Goal: Task Accomplishment & Management: Complete application form

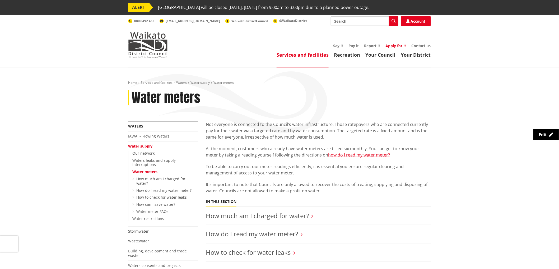
click at [395, 46] on link "Apply for it" at bounding box center [395, 45] width 21 height 5
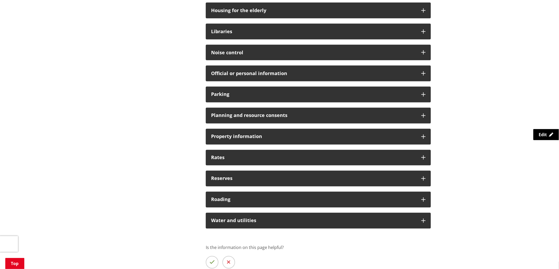
scroll to position [352, 0]
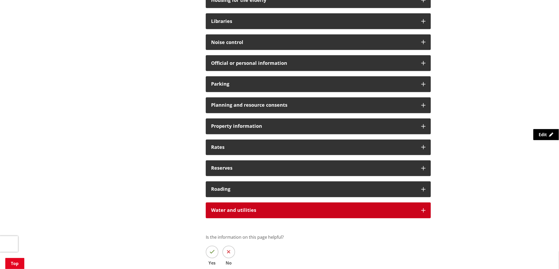
click at [419, 211] on div "Water and utilities" at bounding box center [318, 211] width 225 height 16
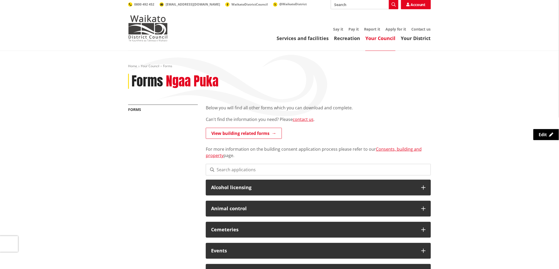
scroll to position [0, 0]
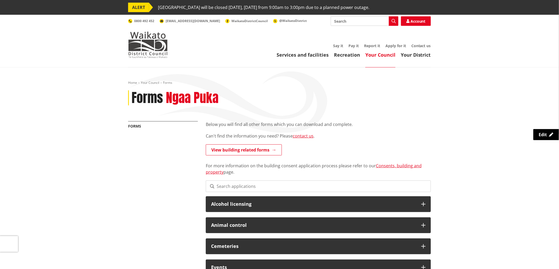
click at [370, 25] on input "Search" at bounding box center [364, 21] width 68 height 10
type input "direct debit"
click at [140, 48] on img at bounding box center [148, 45] width 40 height 26
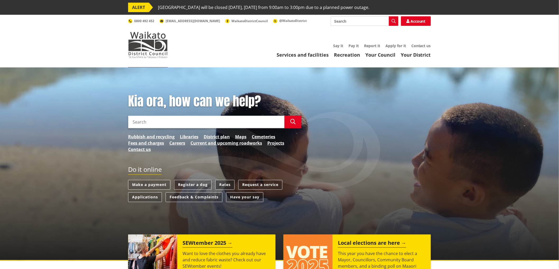
click at [222, 185] on link "Rates" at bounding box center [224, 185] width 19 height 10
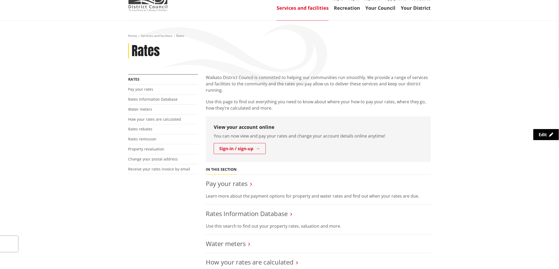
scroll to position [59, 0]
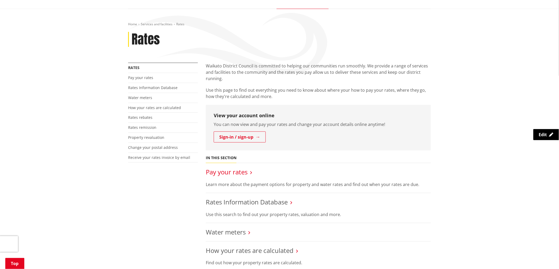
click at [234, 173] on link "Pay your rates" at bounding box center [227, 172] width 42 height 9
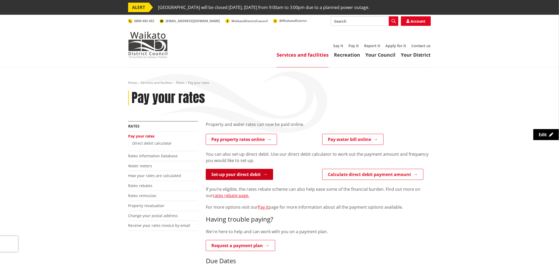
click at [259, 177] on link "Set-up your direct debit" at bounding box center [239, 174] width 67 height 11
